Goal: Task Accomplishment & Management: Use online tool/utility

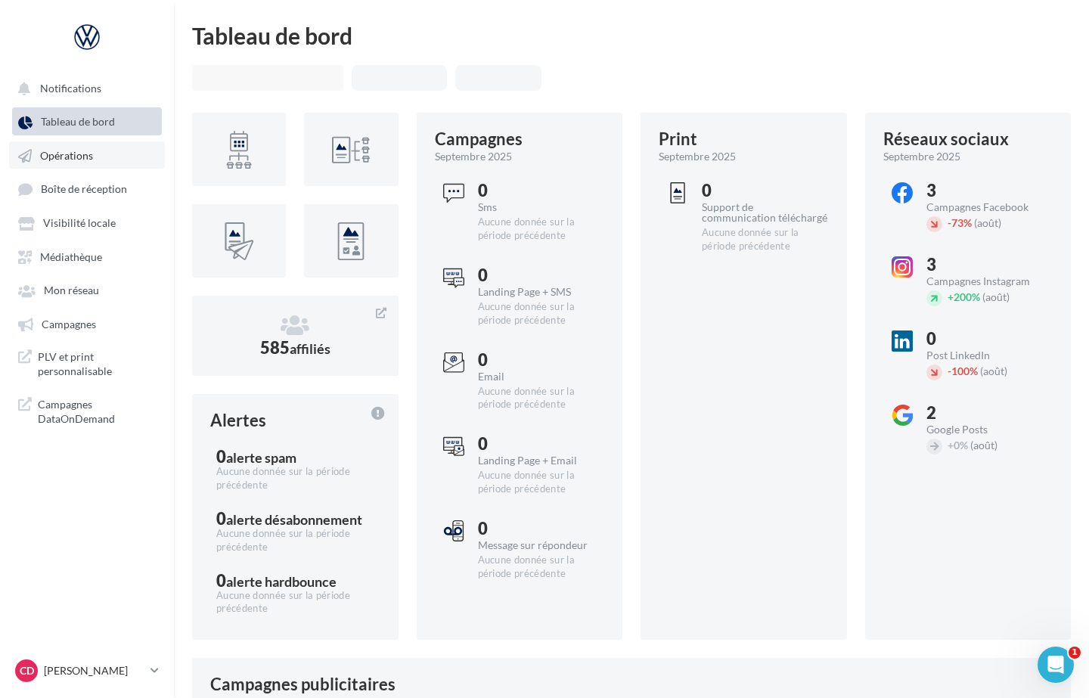
click at [67, 158] on span "Opérations" at bounding box center [66, 155] width 53 height 13
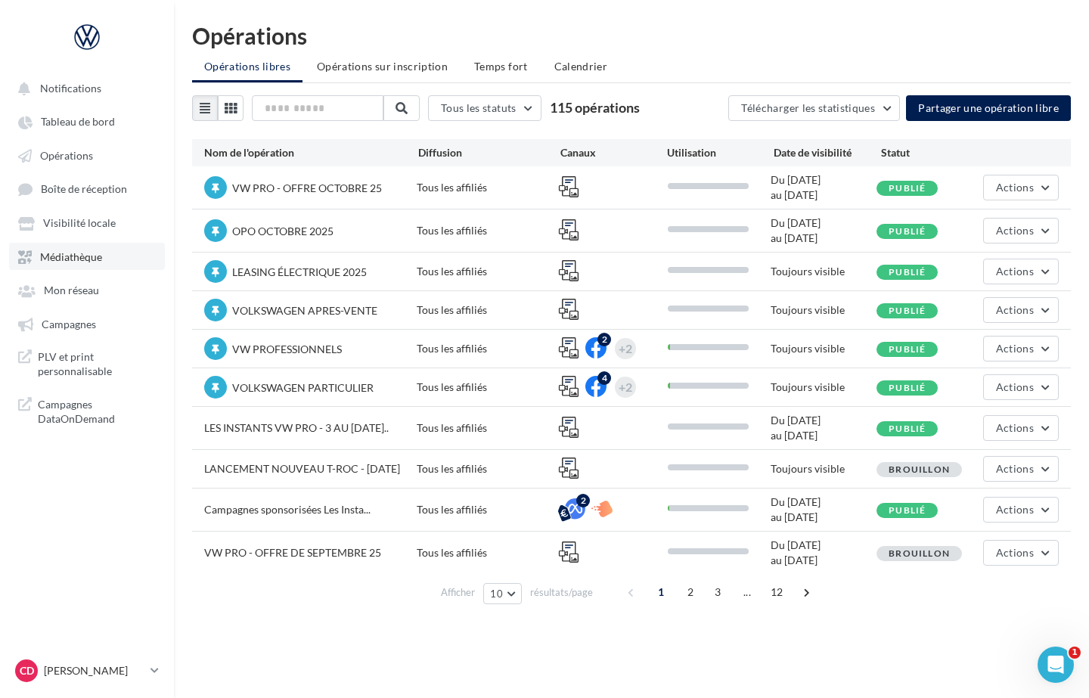
drag, startPoint x: 73, startPoint y: 255, endPoint x: 127, endPoint y: 262, distance: 54.8
click at [73, 255] on span "Médiathèque" at bounding box center [71, 256] width 62 height 13
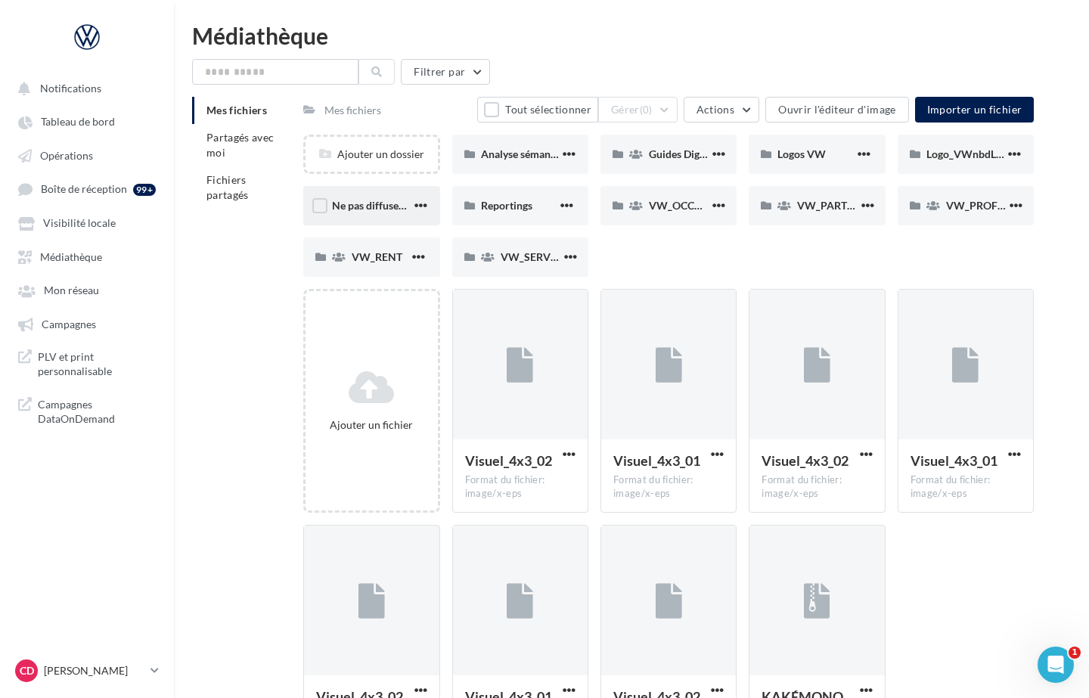
click at [382, 204] on span "Ne pas diffuser CE - Vignette operation" at bounding box center [423, 205] width 183 height 13
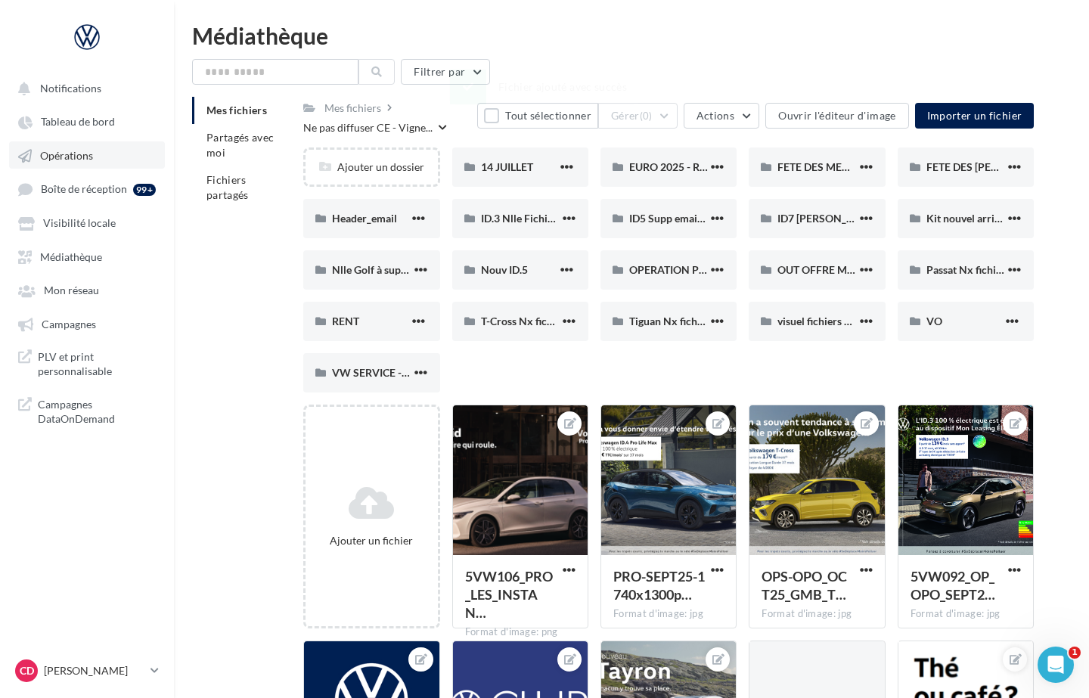
click at [71, 158] on span "Opérations" at bounding box center [66, 155] width 53 height 13
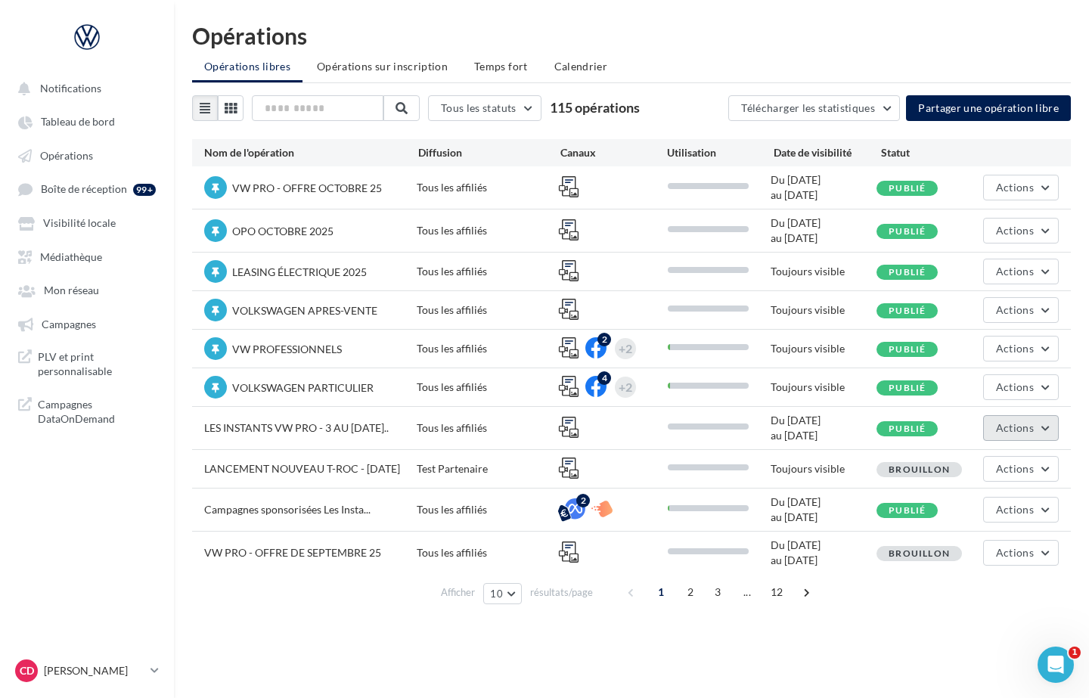
click at [1048, 427] on button "Actions" at bounding box center [1021, 428] width 76 height 26
click at [989, 459] on button "Editer" at bounding box center [982, 463] width 151 height 39
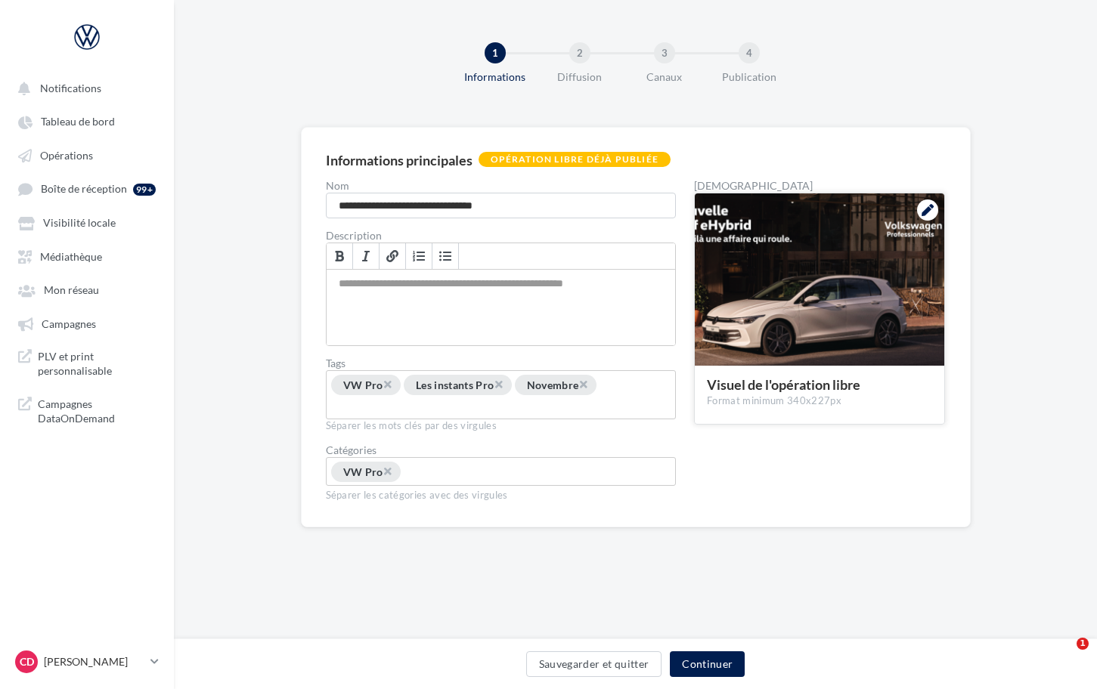
click at [930, 209] on icon at bounding box center [927, 210] width 12 height 12
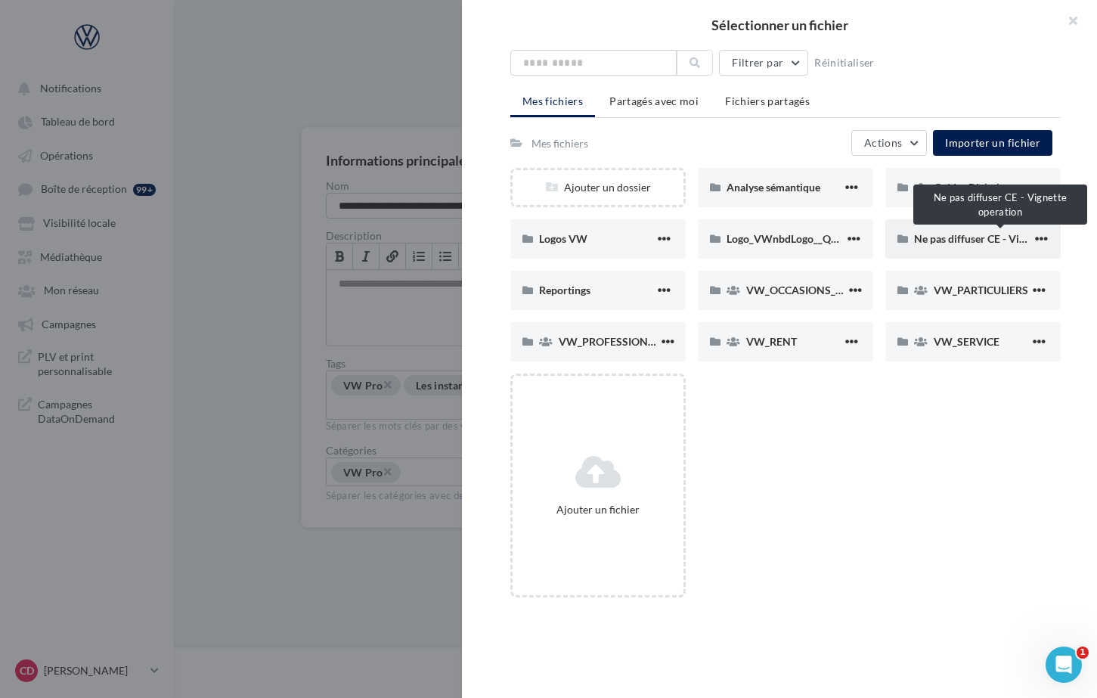
click at [927, 243] on span "Ne pas diffuser CE - Vignette operation" at bounding box center [1005, 238] width 183 height 13
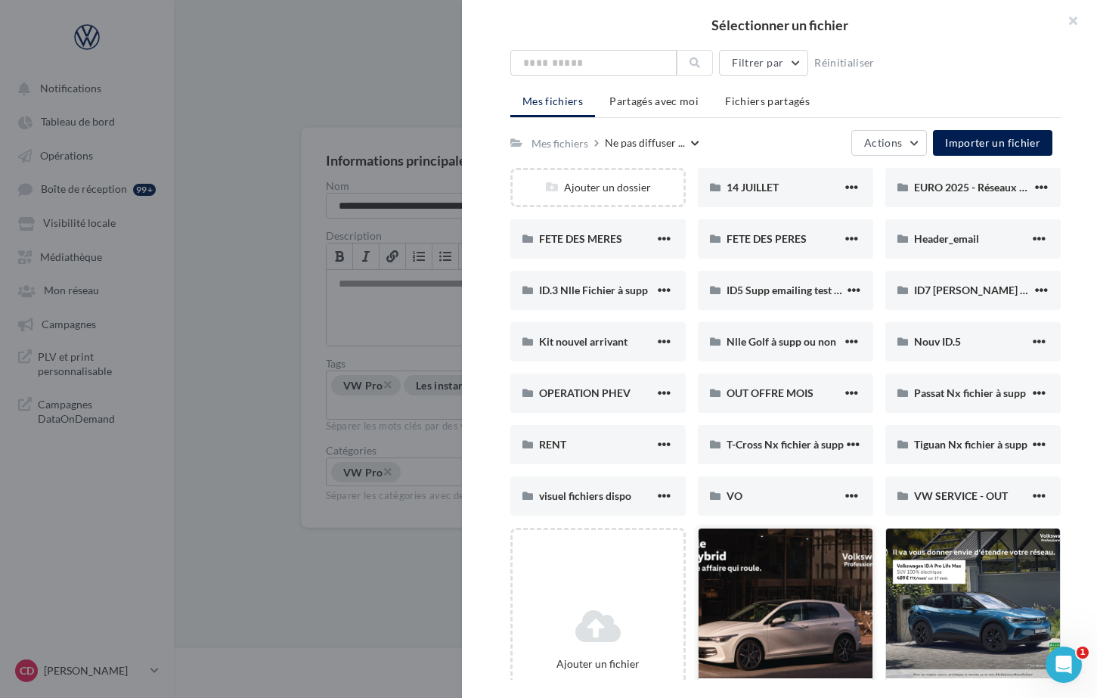
click at [785, 605] on div at bounding box center [785, 603] width 174 height 151
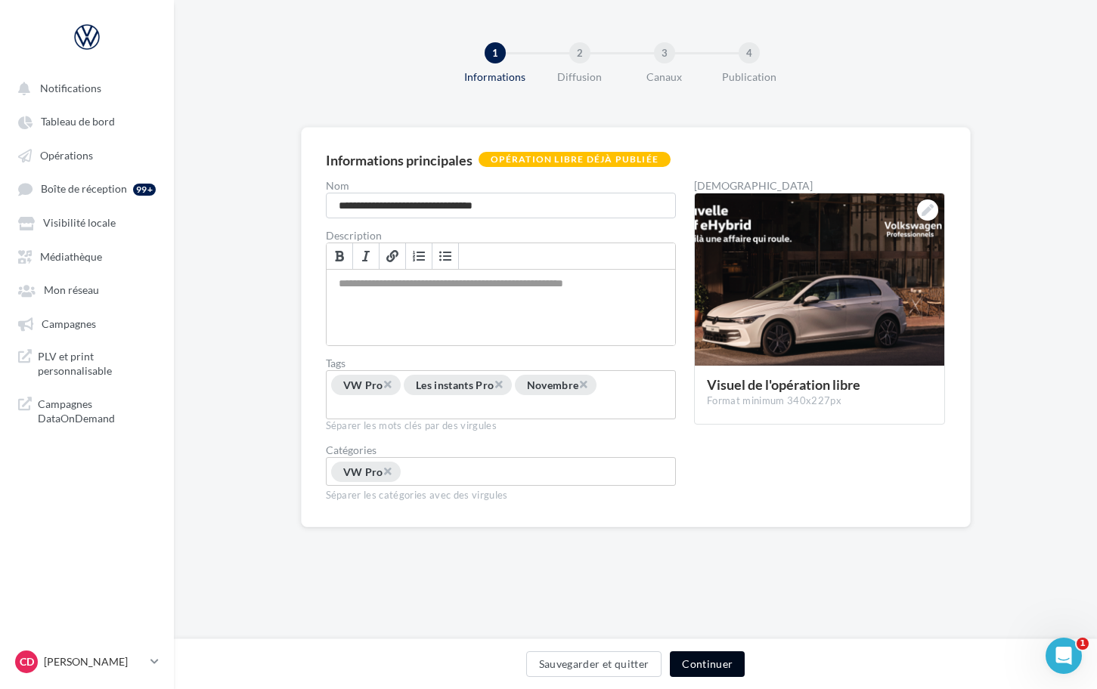
click at [696, 664] on button "Continuer" at bounding box center [707, 665] width 75 height 26
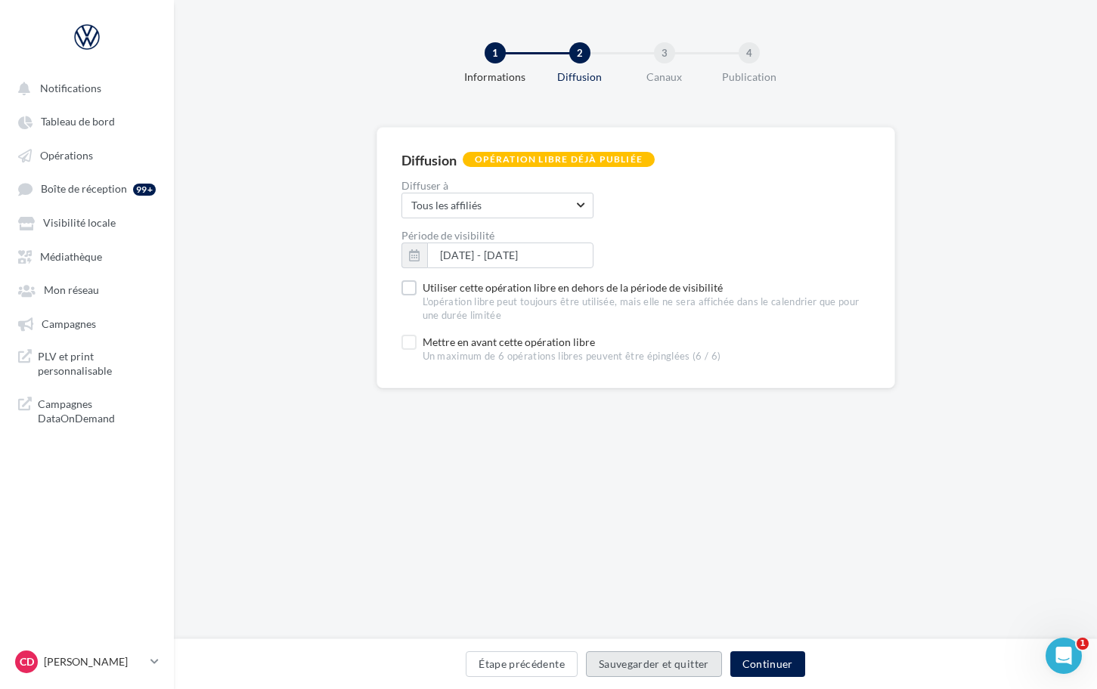
click at [666, 662] on button "Sauvegarder et quitter" at bounding box center [654, 665] width 136 height 26
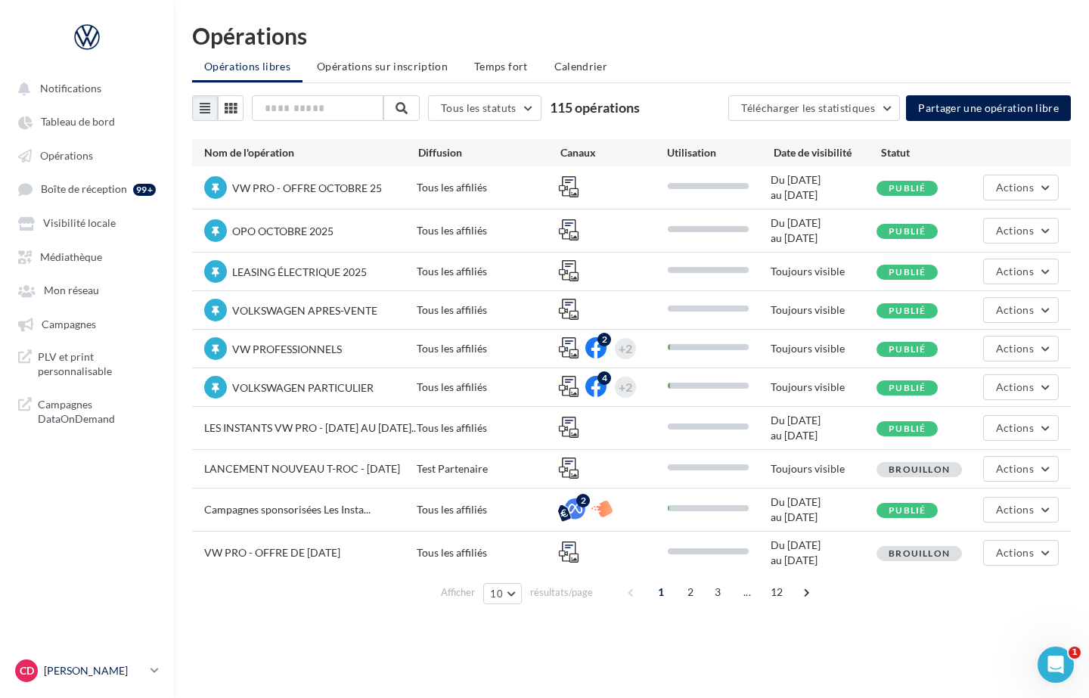
click at [151, 668] on icon at bounding box center [154, 670] width 8 height 13
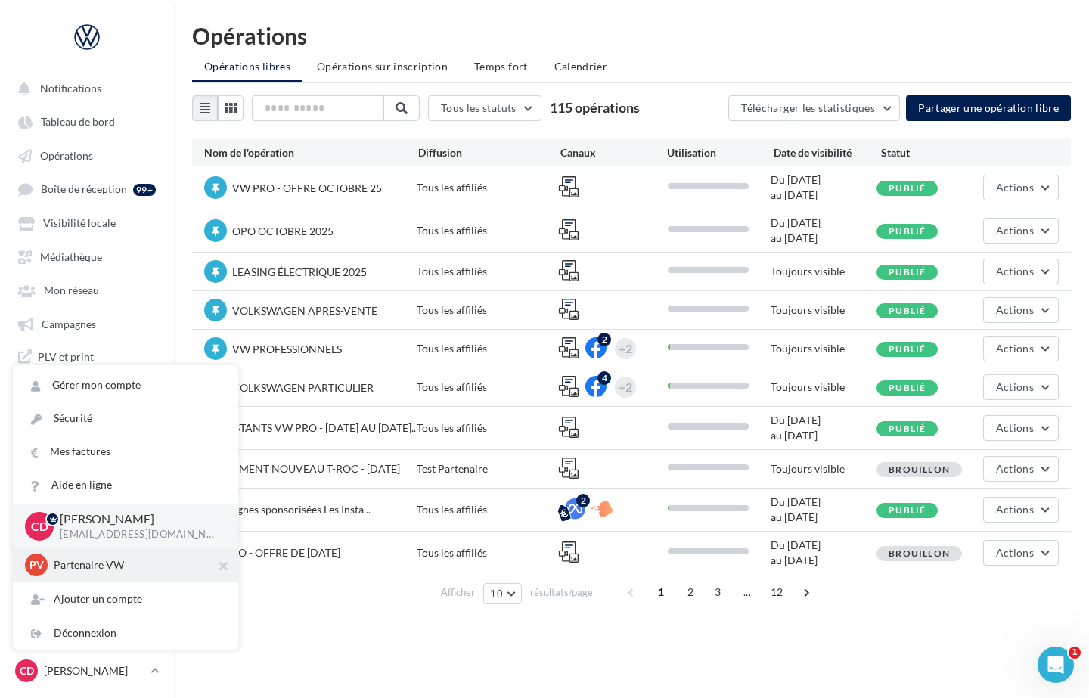
click at [97, 568] on p "Partenaire VW" at bounding box center [137, 564] width 166 height 15
